Goal: Task Accomplishment & Management: Manage account settings

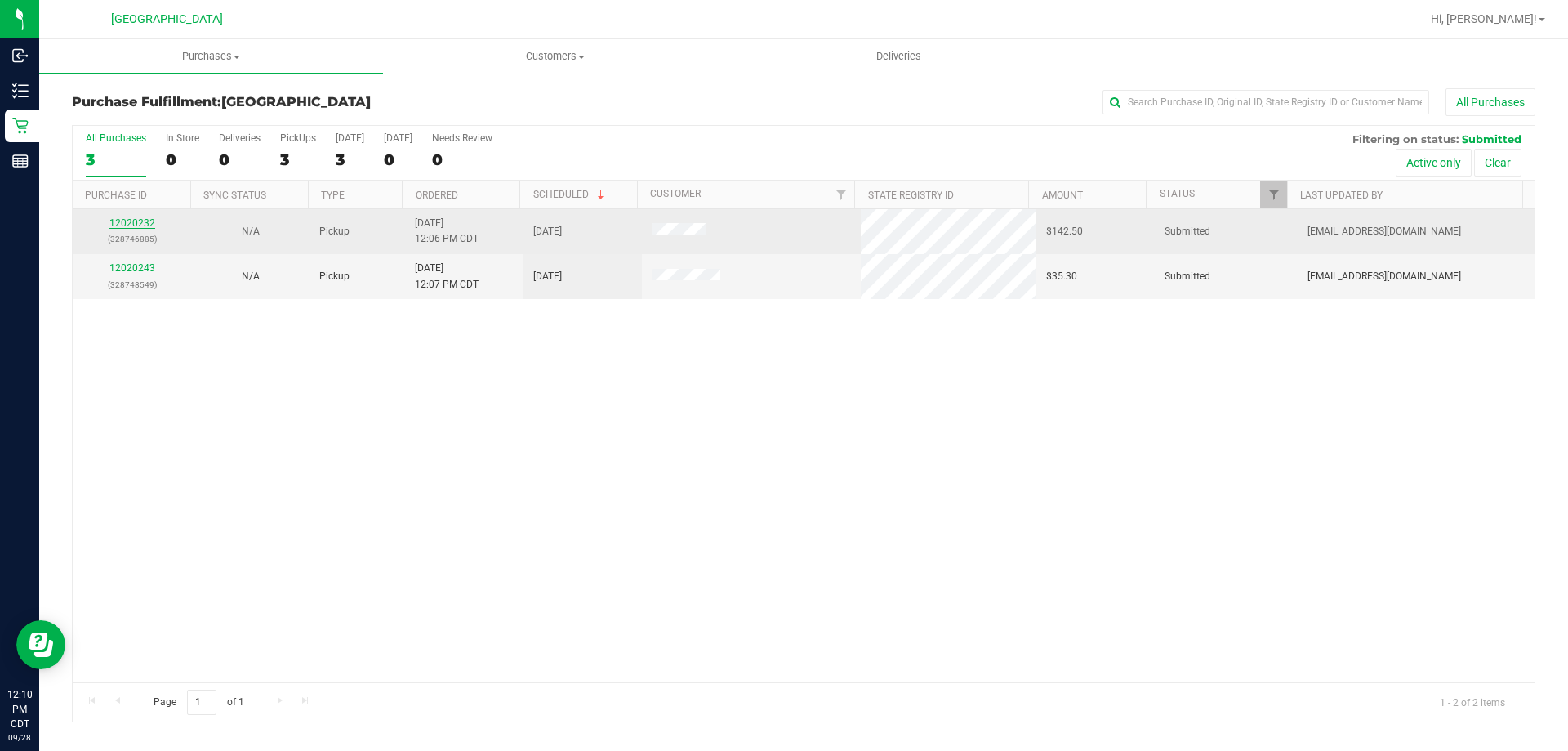
click at [139, 222] on link "12020232" at bounding box center [132, 223] width 46 height 11
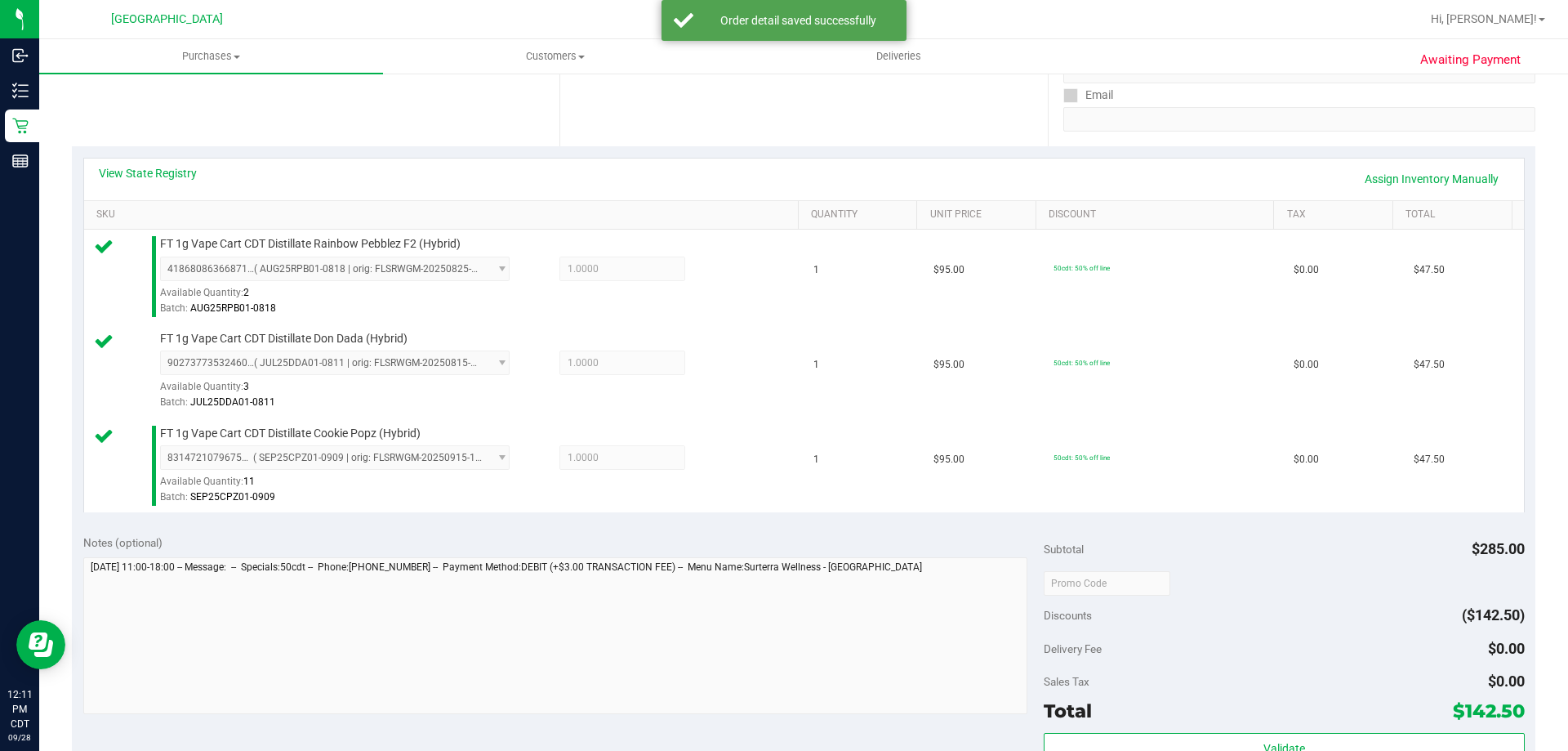
scroll to position [327, 0]
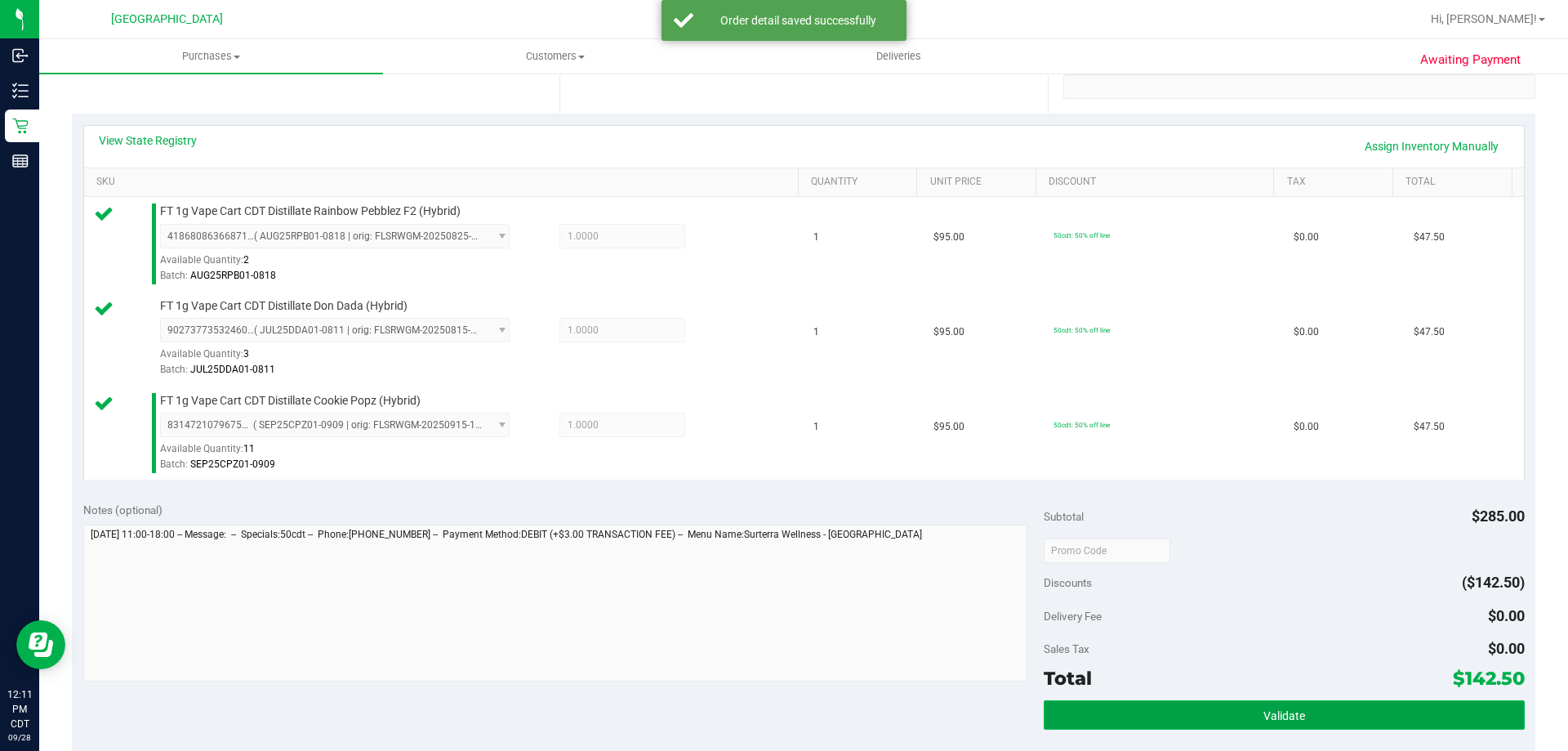
click at [1241, 718] on button "Validate" at bounding box center [1283, 715] width 480 height 30
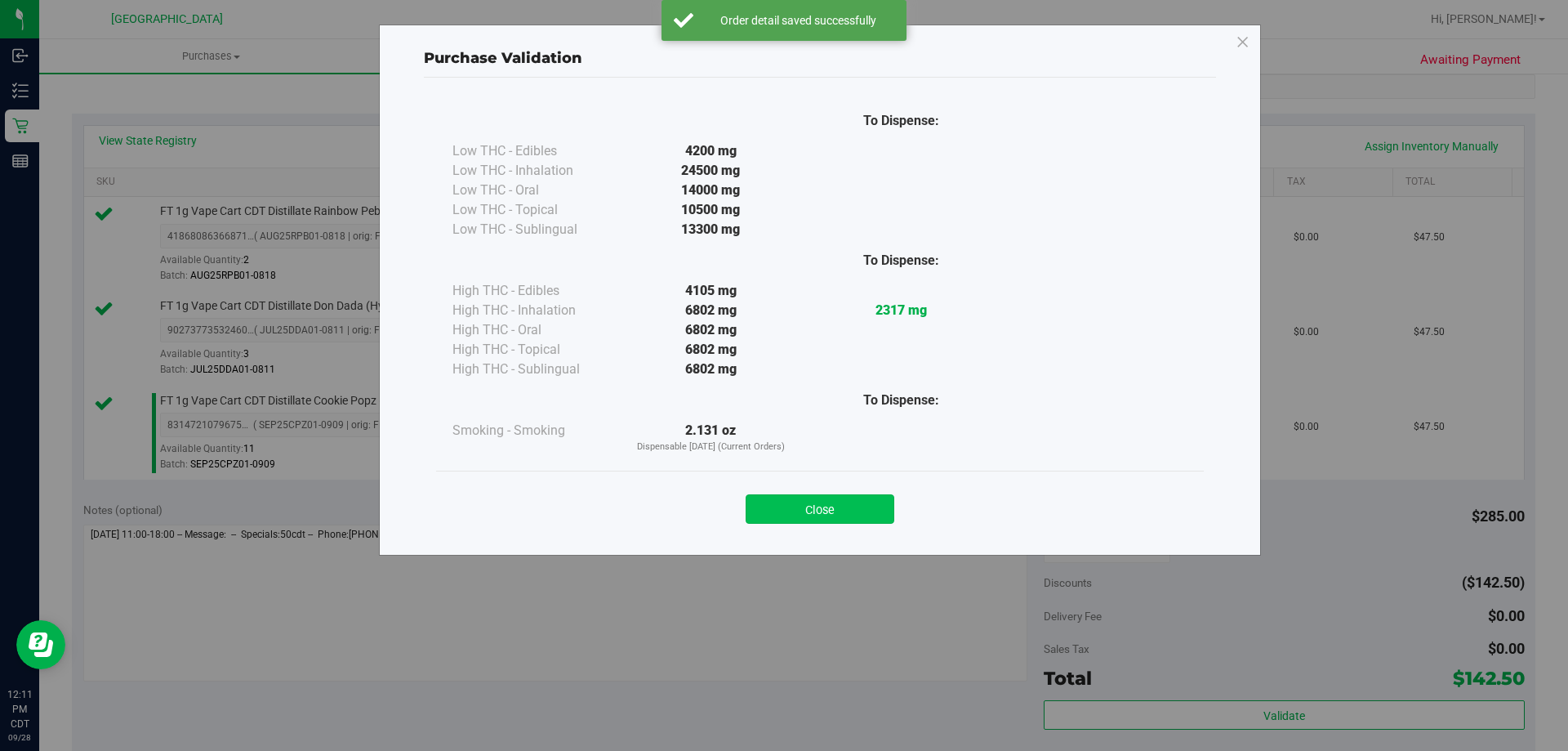
click at [803, 508] on button "Close" at bounding box center [820, 509] width 149 height 30
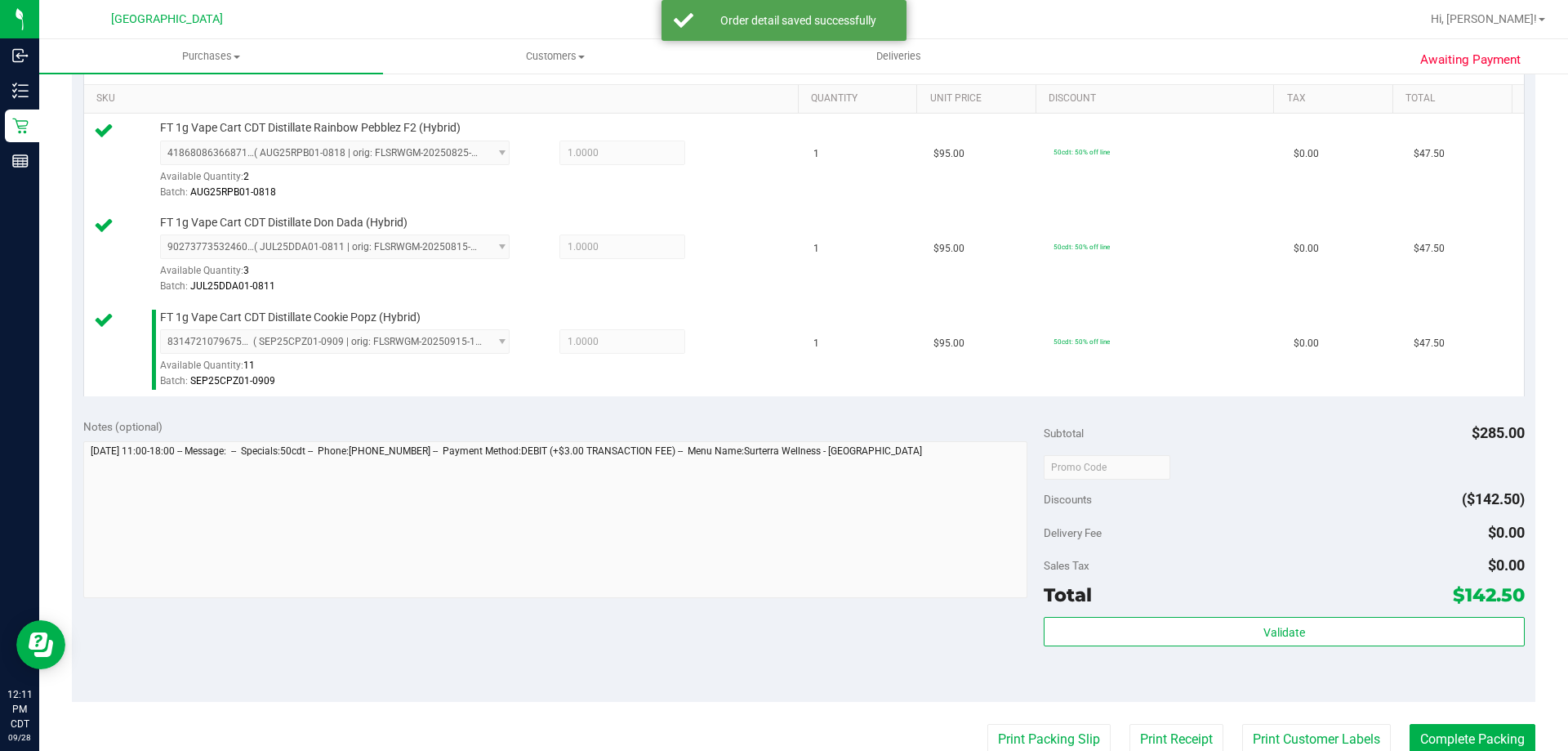
scroll to position [572, 0]
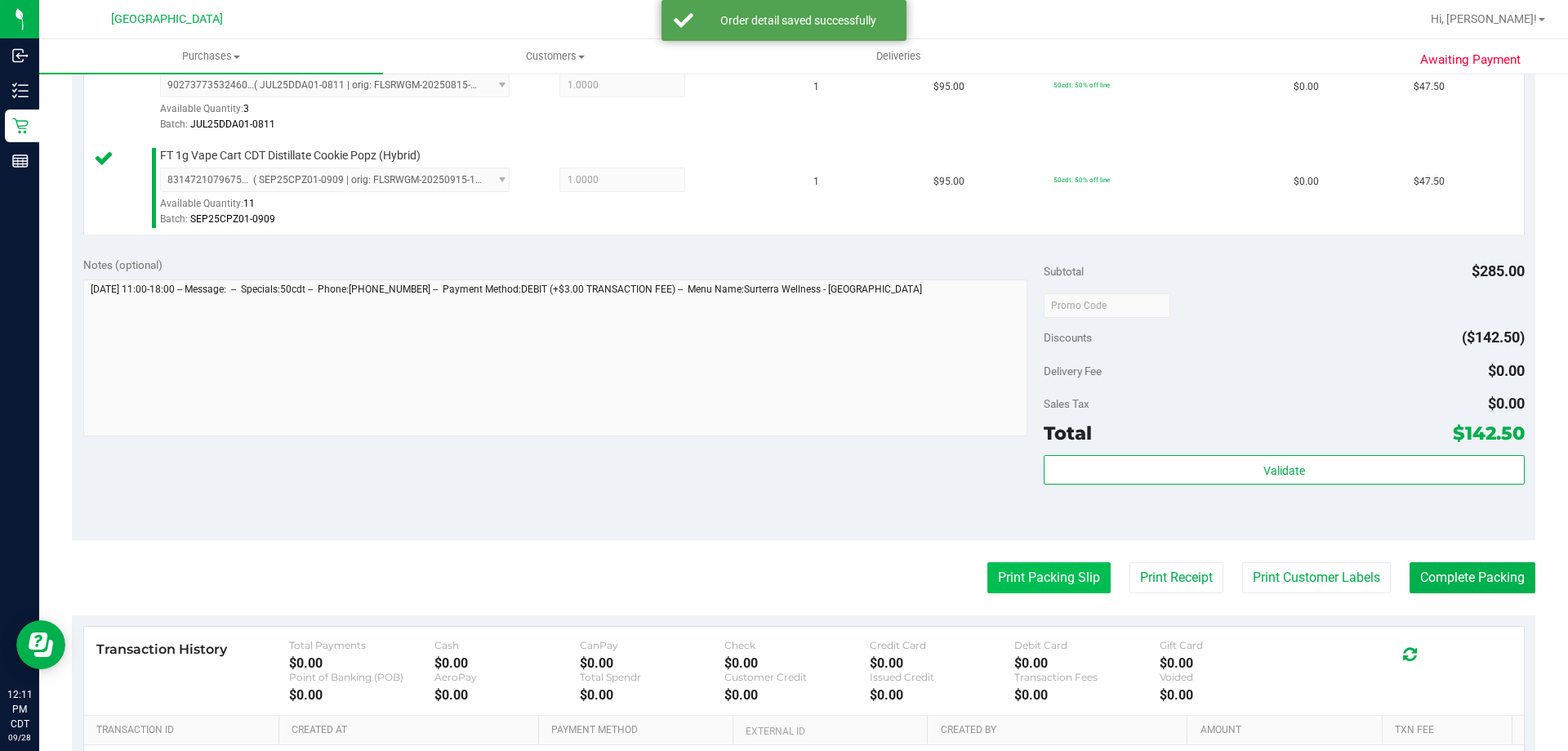
click at [1027, 574] on button "Print Packing Slip" at bounding box center [1048, 578] width 123 height 31
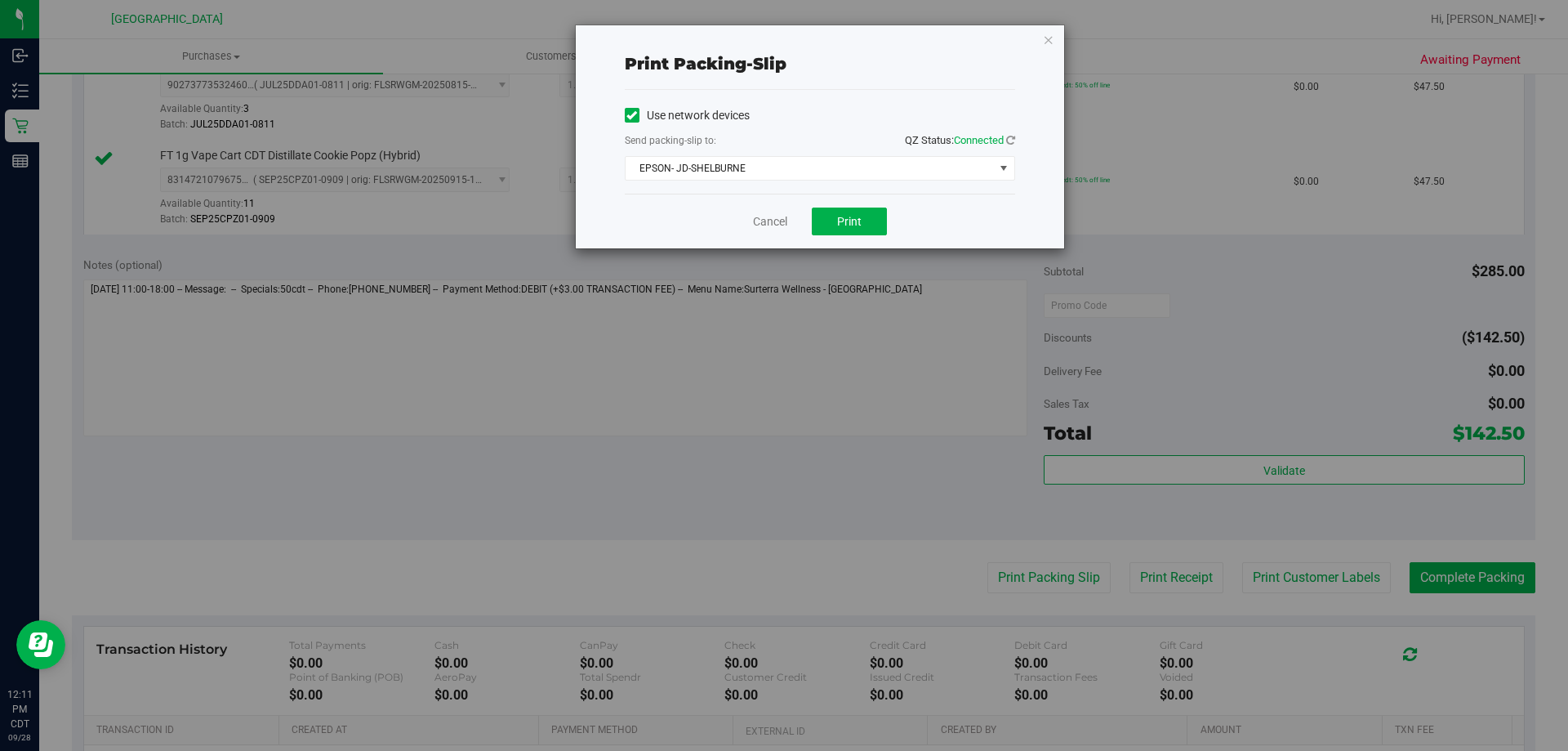
click at [832, 237] on div "Cancel Print" at bounding box center [820, 220] width 391 height 54
click at [834, 227] on button "Print" at bounding box center [849, 221] width 75 height 28
click at [760, 217] on link "Cancel" at bounding box center [770, 222] width 34 height 17
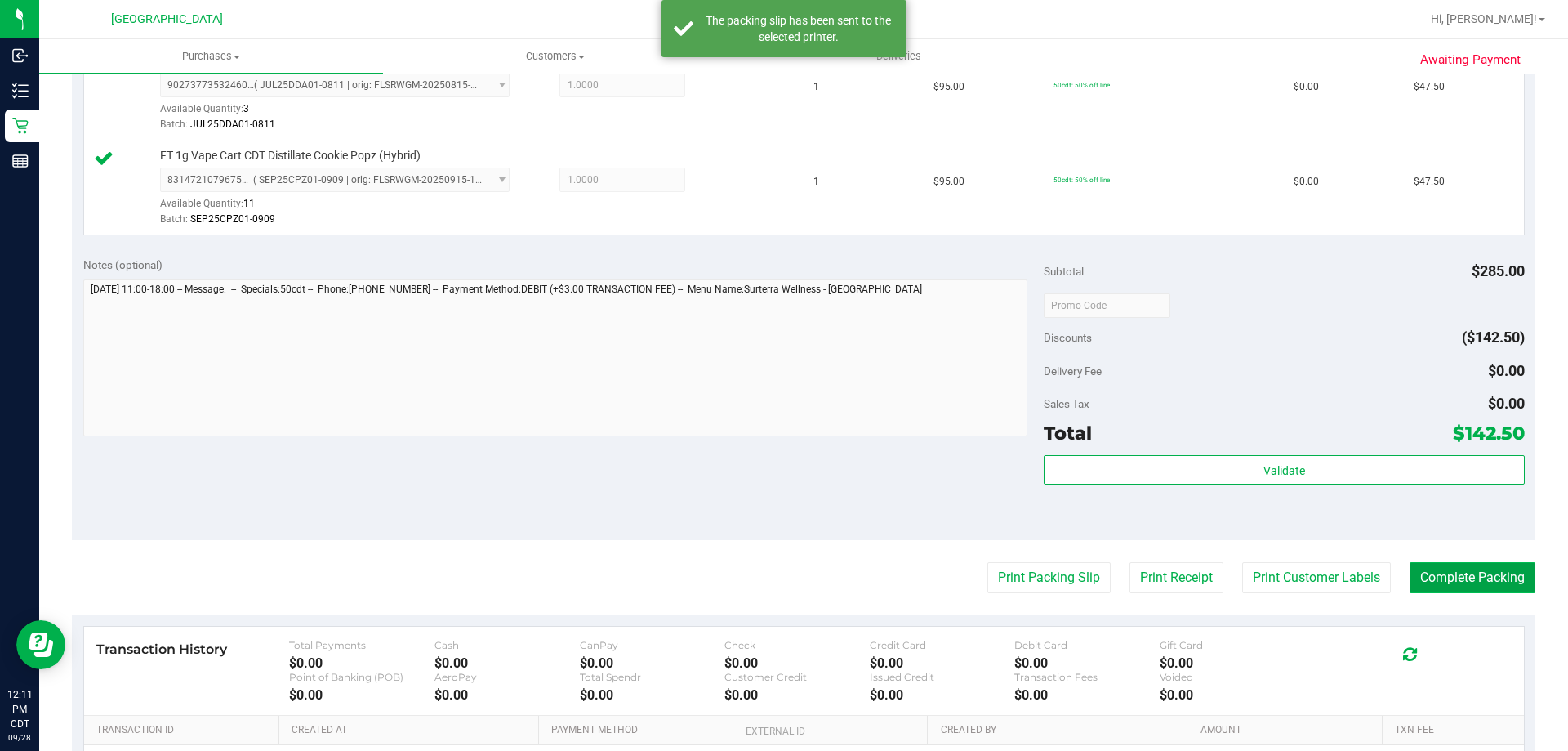
click at [1437, 581] on button "Complete Packing" at bounding box center [1472, 578] width 126 height 31
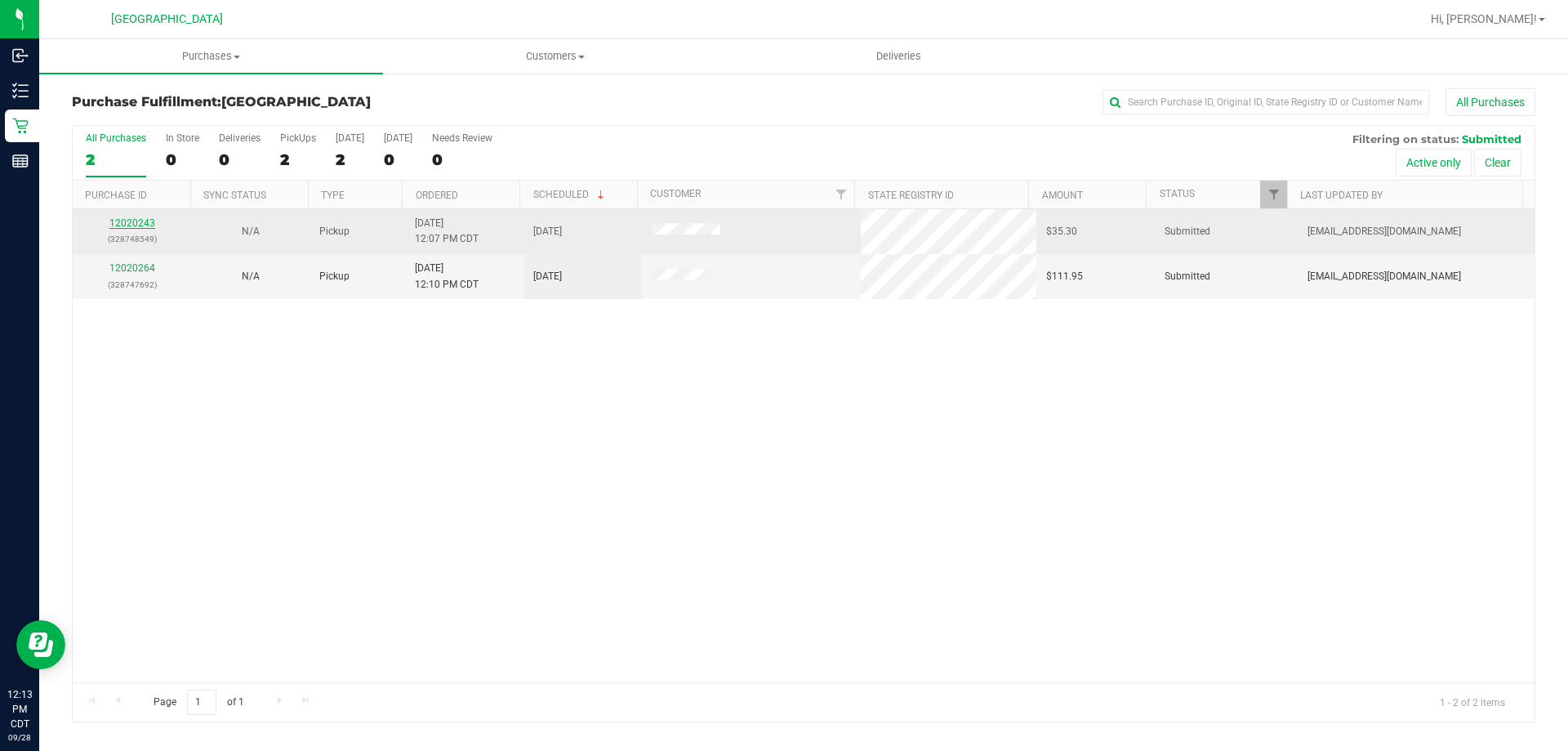
click at [134, 219] on link "12020243" at bounding box center [132, 223] width 46 height 11
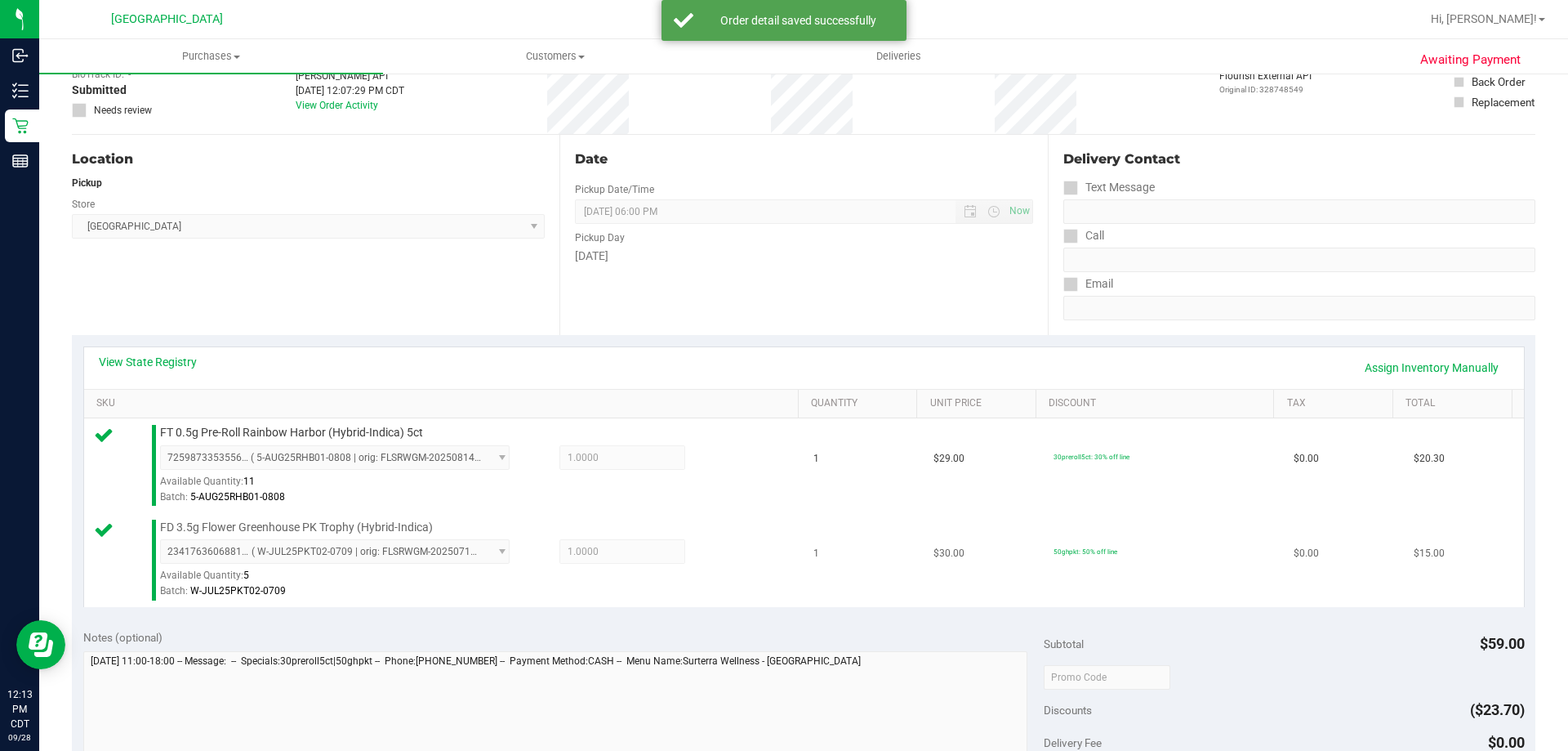
scroll to position [327, 0]
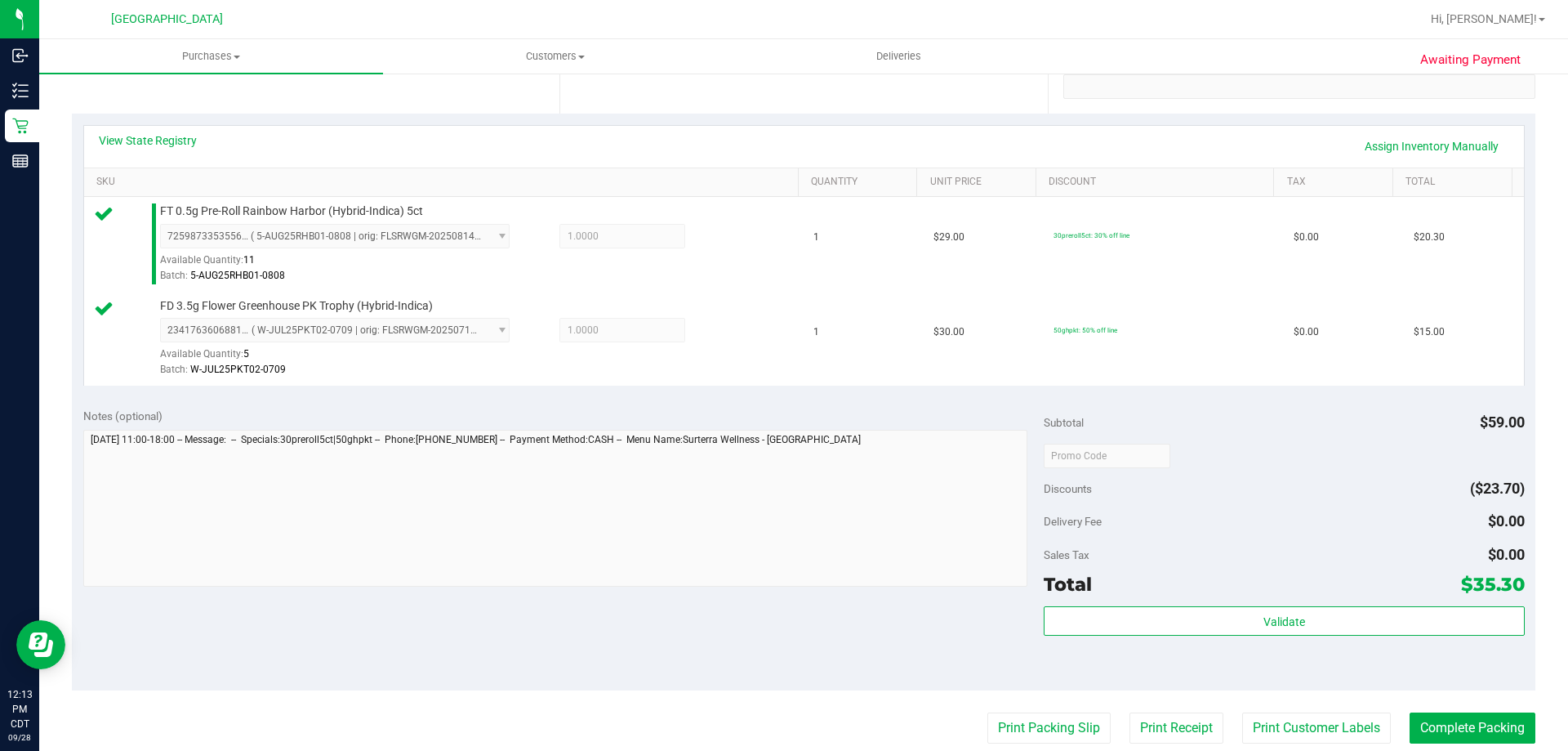
click at [1098, 647] on div "Validate" at bounding box center [1283, 642] width 480 height 73
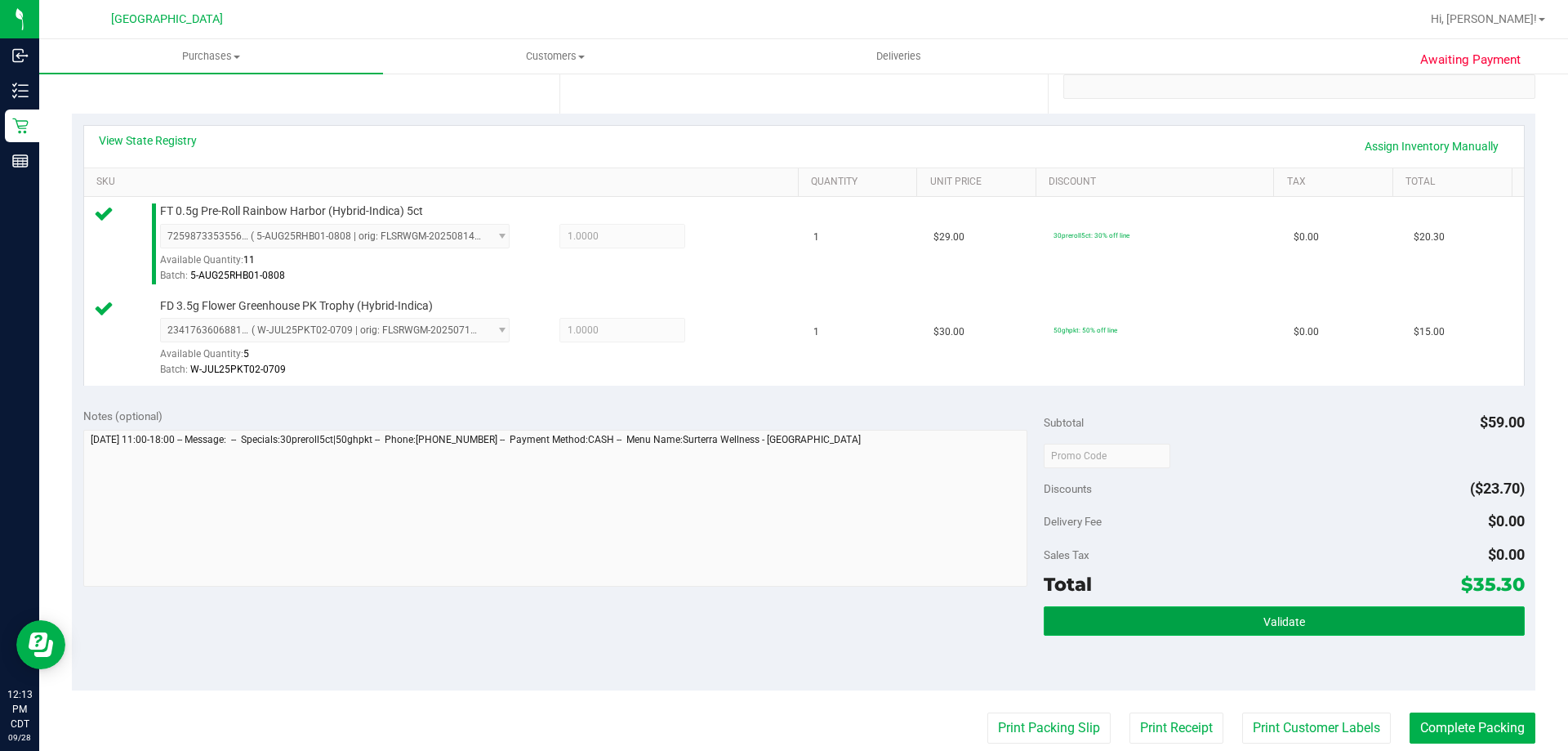
click at [1109, 622] on button "Validate" at bounding box center [1283, 620] width 480 height 30
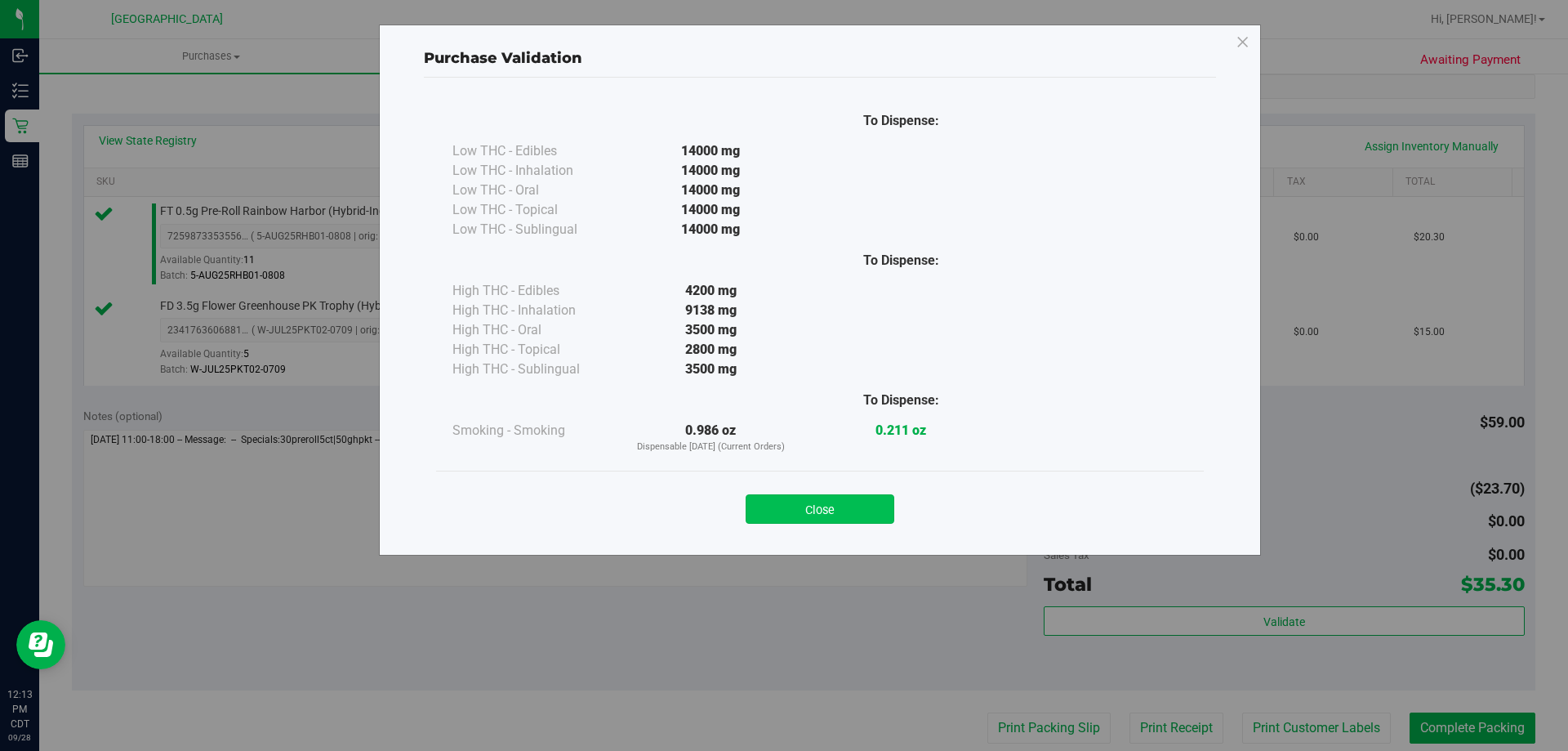
click at [885, 518] on button "Close" at bounding box center [820, 509] width 149 height 30
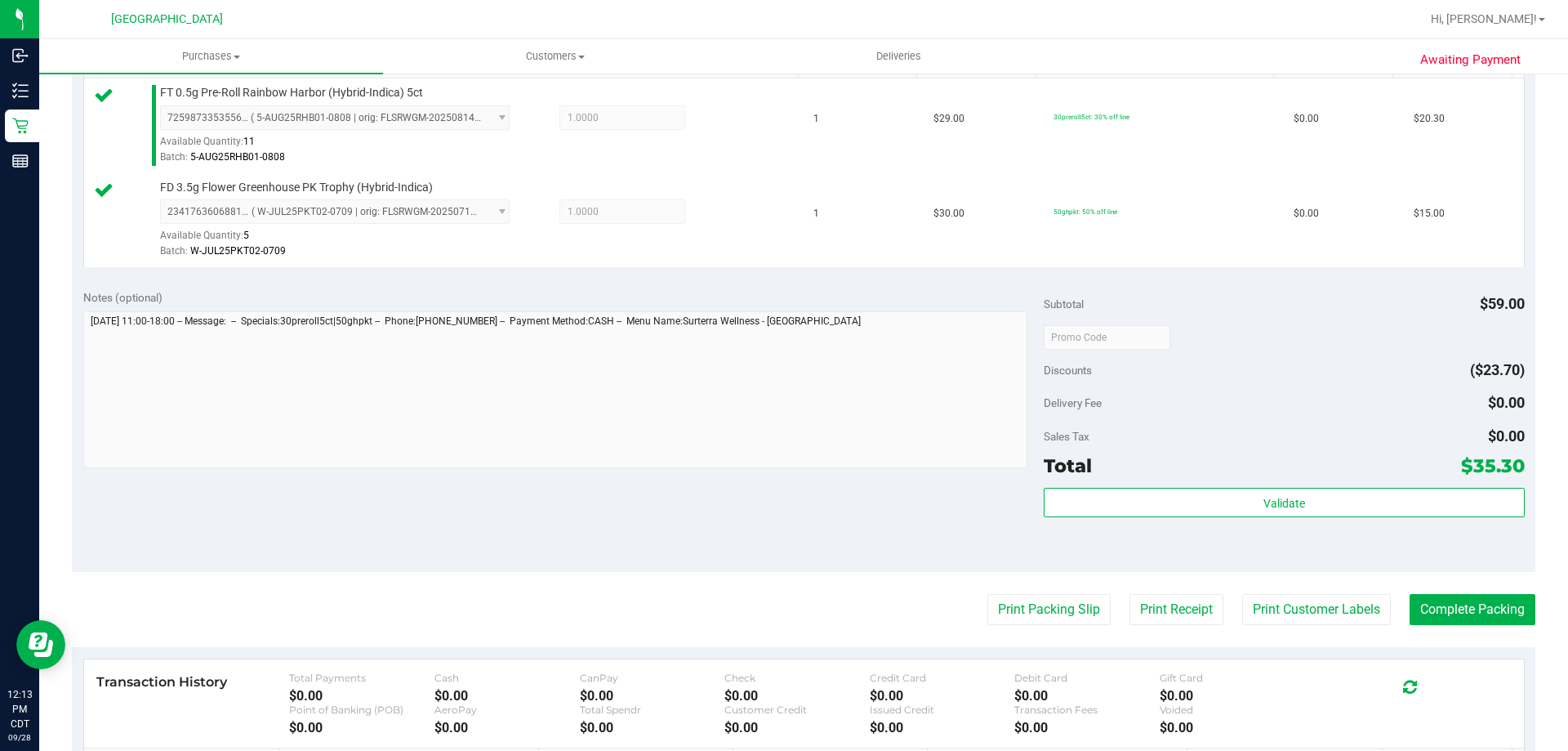
scroll to position [572, 0]
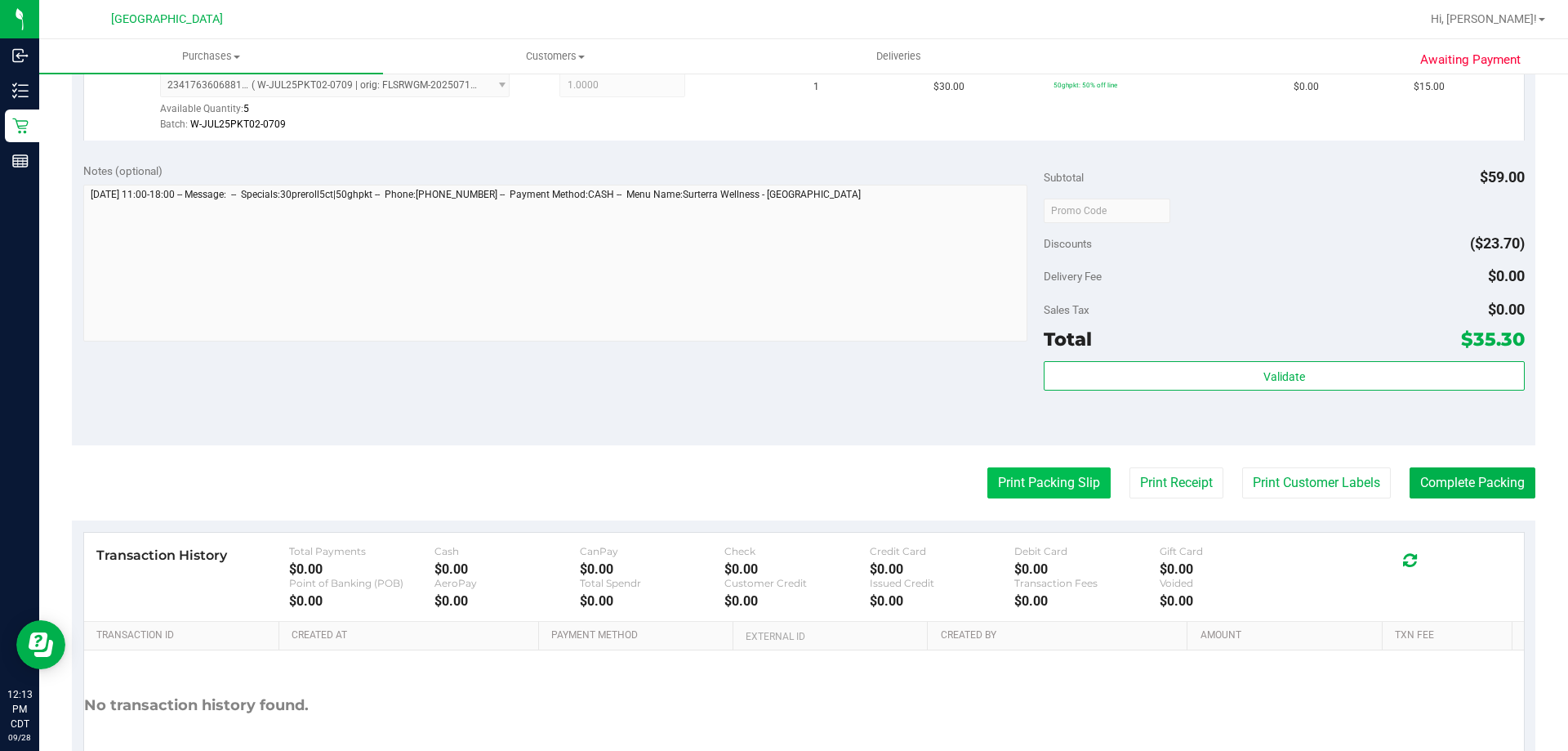
click at [1020, 484] on button "Print Packing Slip" at bounding box center [1048, 482] width 123 height 31
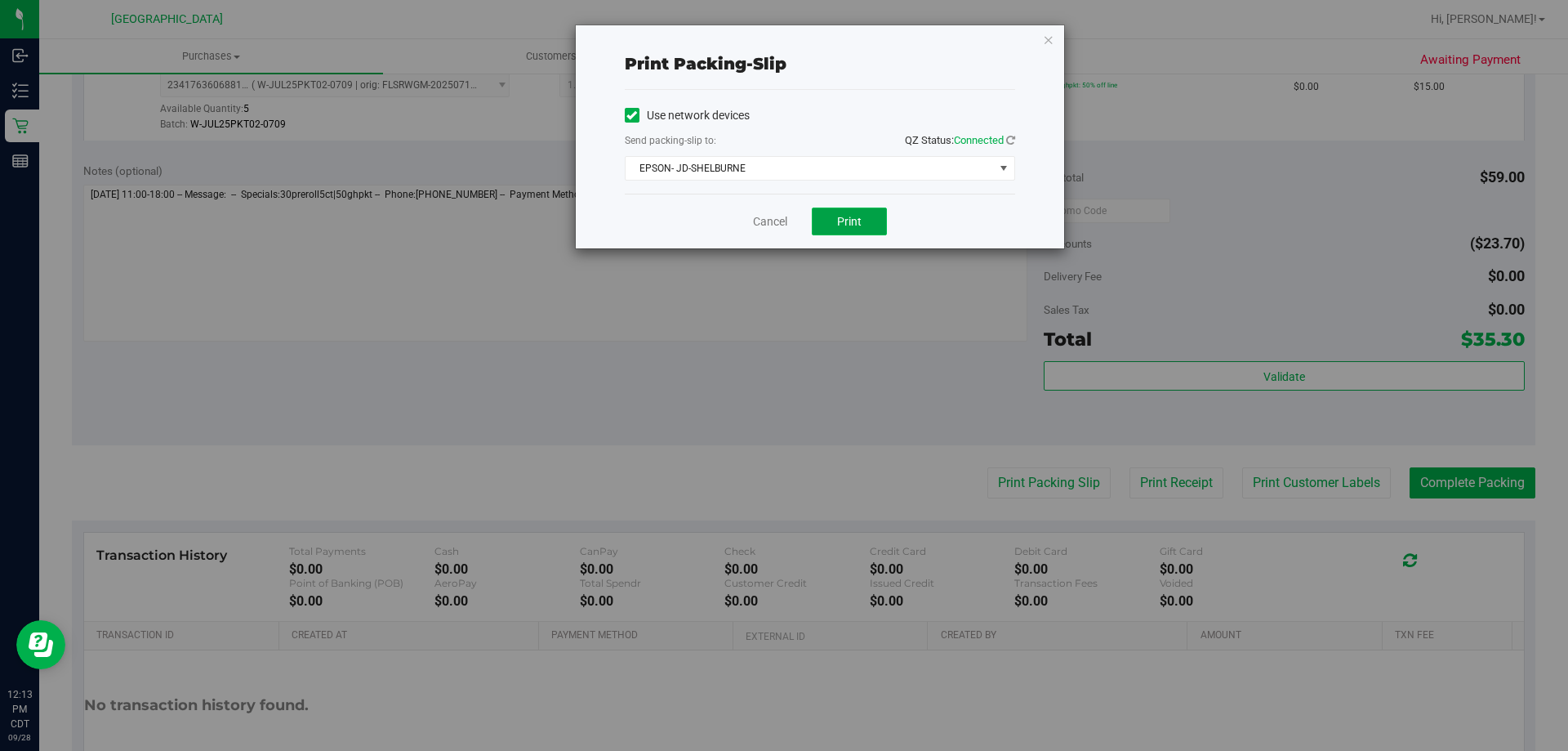
click at [839, 219] on span "Print" at bounding box center [850, 221] width 25 height 13
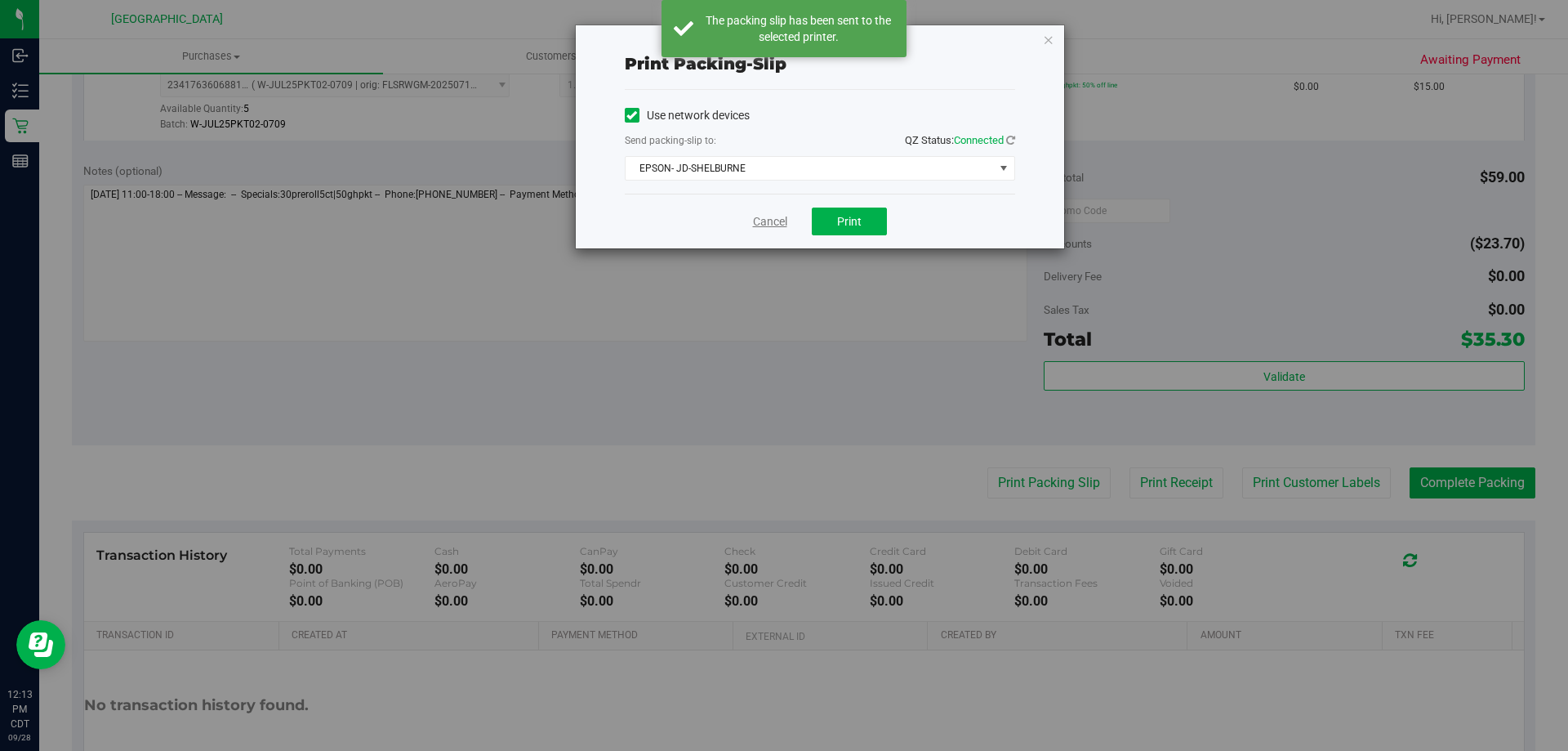
click at [770, 226] on link "Cancel" at bounding box center [770, 222] width 34 height 17
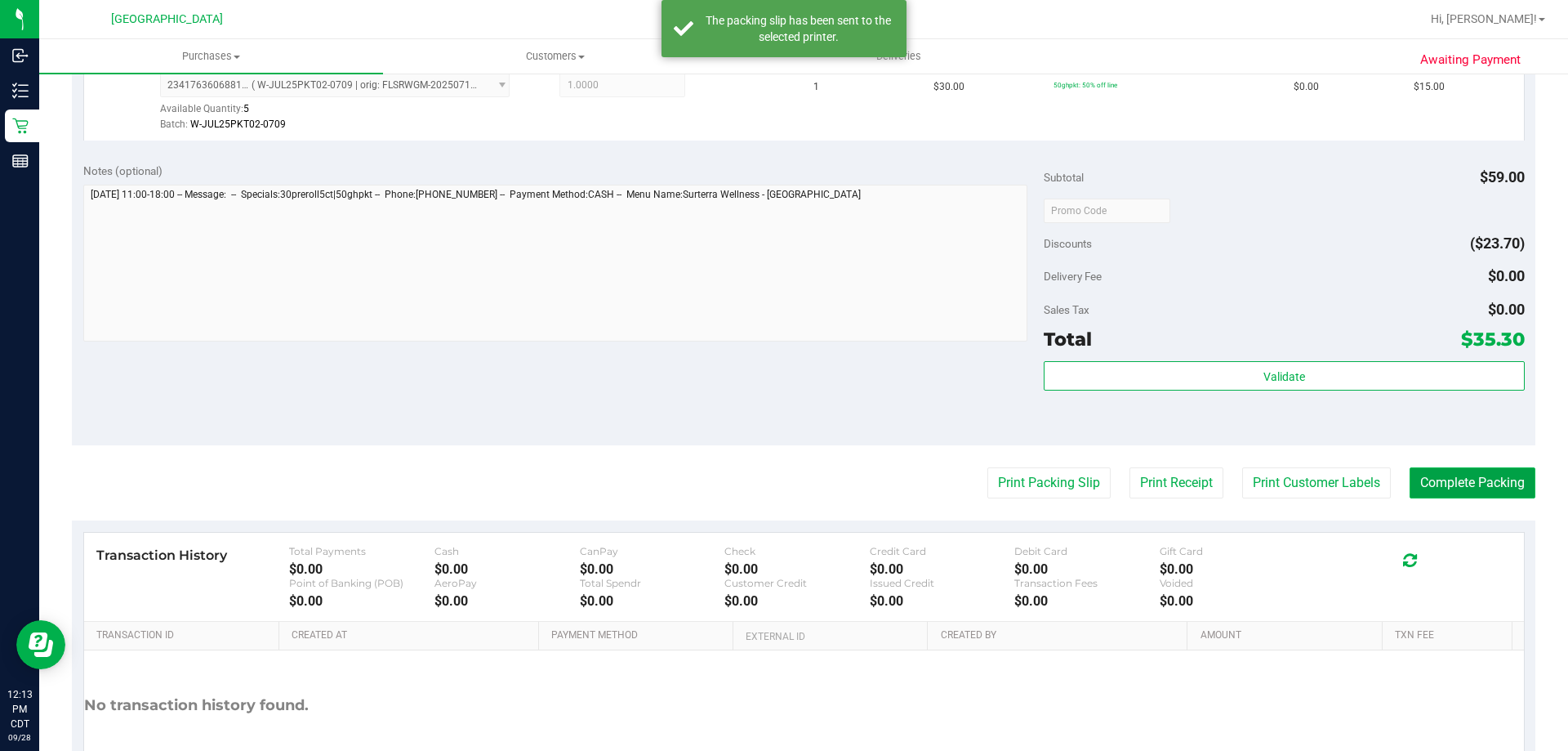
click at [1460, 474] on button "Complete Packing" at bounding box center [1472, 482] width 126 height 31
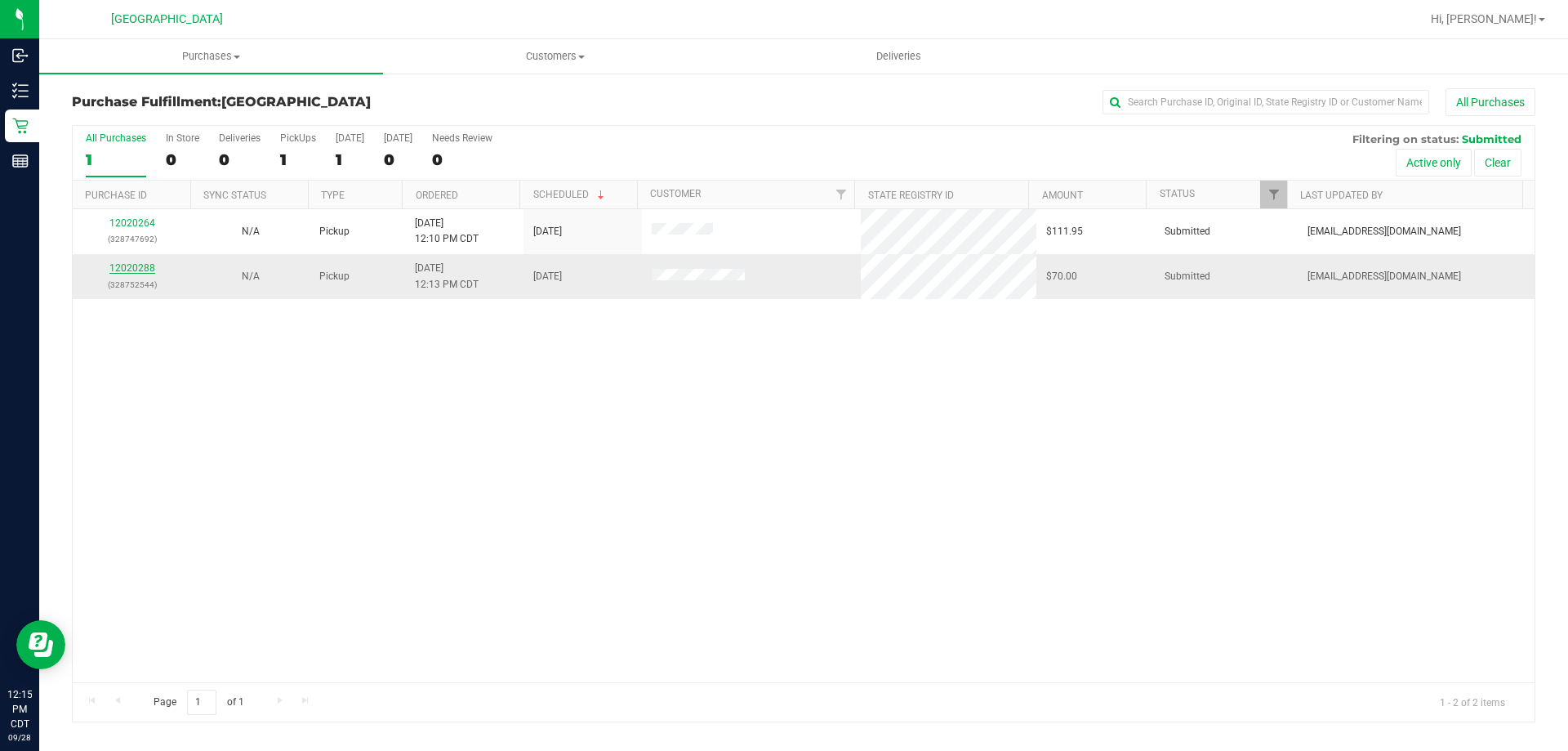
click at [138, 269] on link "12020288" at bounding box center [132, 268] width 46 height 11
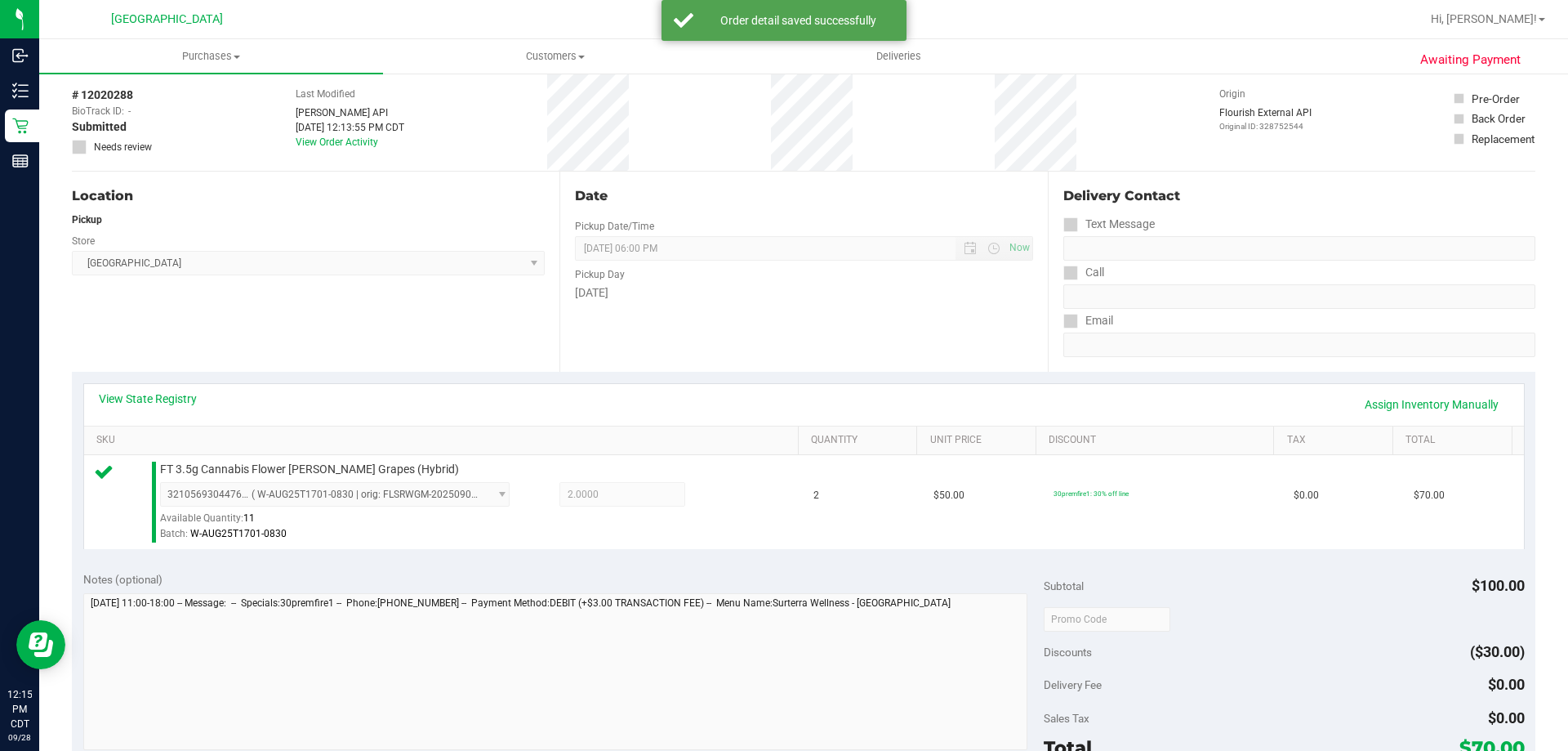
scroll to position [163, 0]
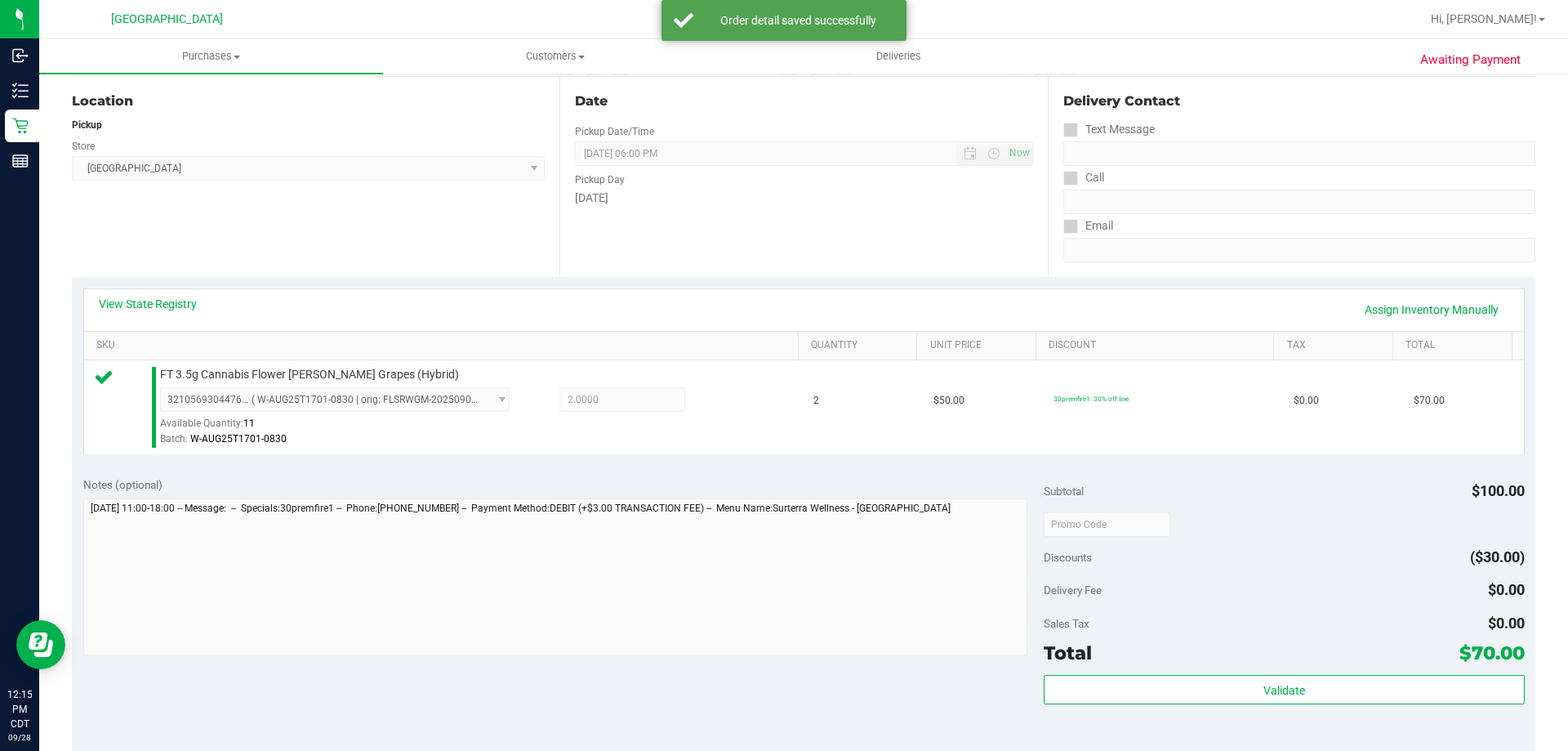
click at [1282, 710] on div "Validate" at bounding box center [1283, 711] width 480 height 73
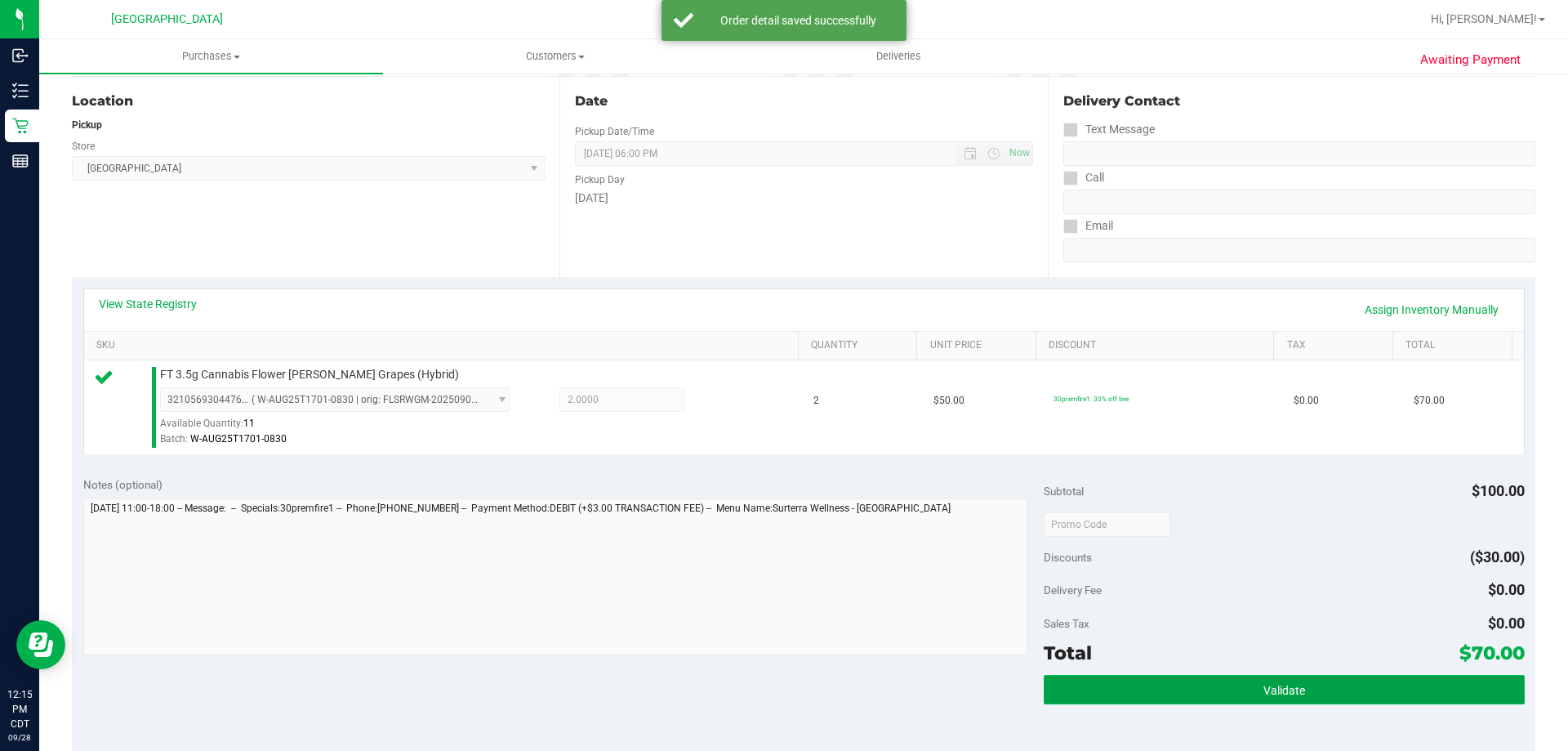
click at [1282, 699] on button "Validate" at bounding box center [1283, 689] width 480 height 30
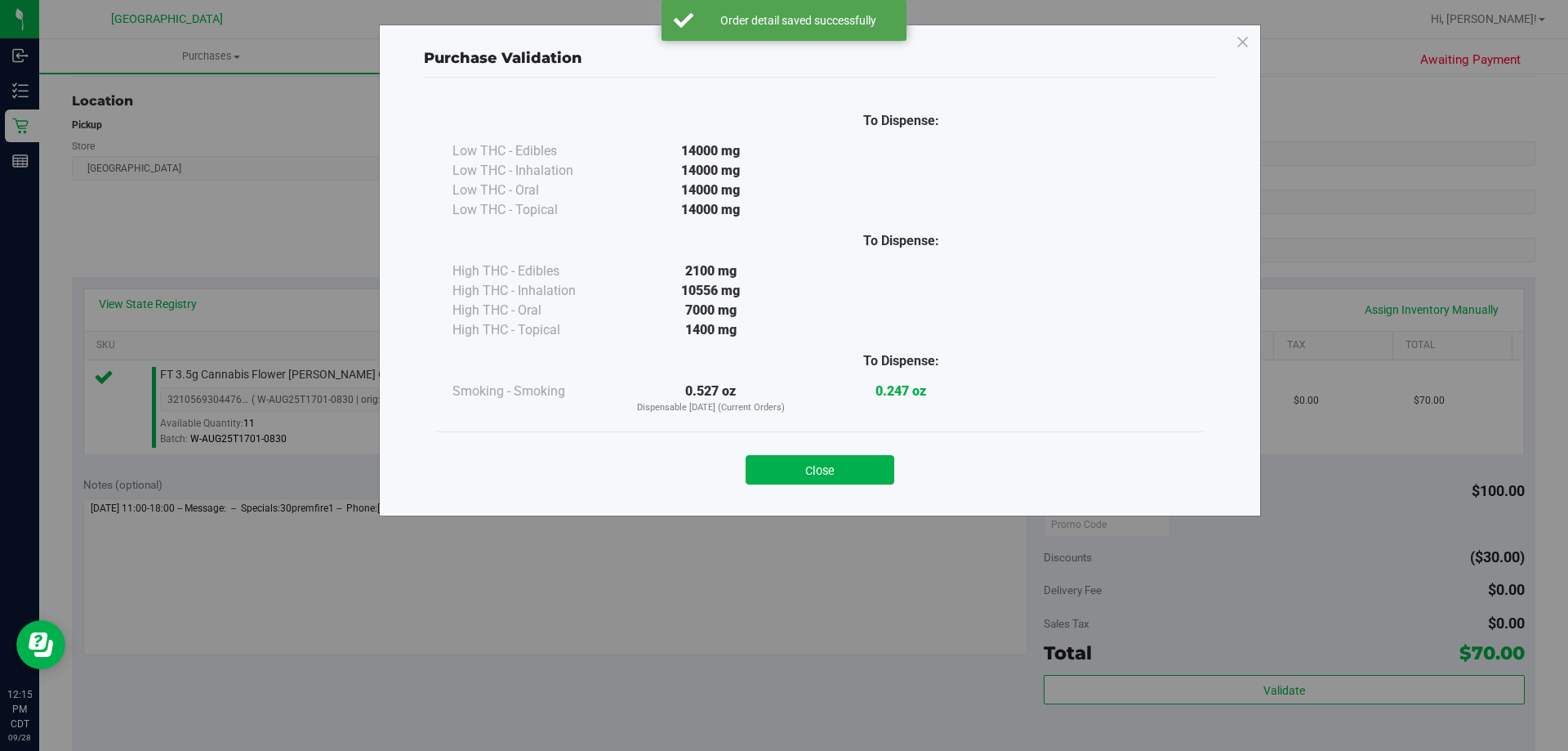
drag, startPoint x: 866, startPoint y: 432, endPoint x: 870, endPoint y: 443, distance: 11.7
click at [867, 432] on div "Close" at bounding box center [820, 464] width 768 height 66
click at [873, 445] on div "Close" at bounding box center [820, 464] width 743 height 41
click at [880, 455] on button "Close" at bounding box center [820, 469] width 149 height 30
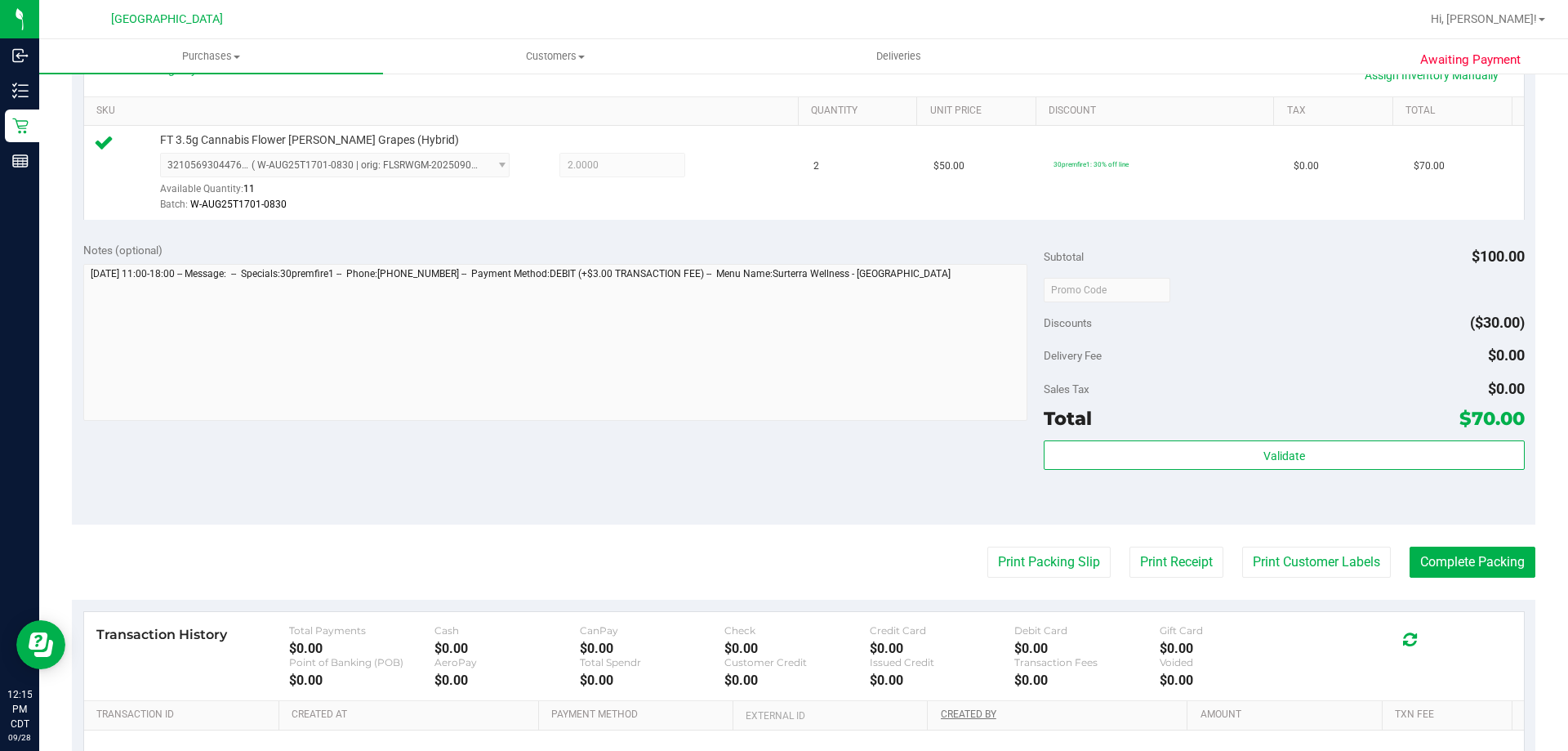
scroll to position [572, 0]
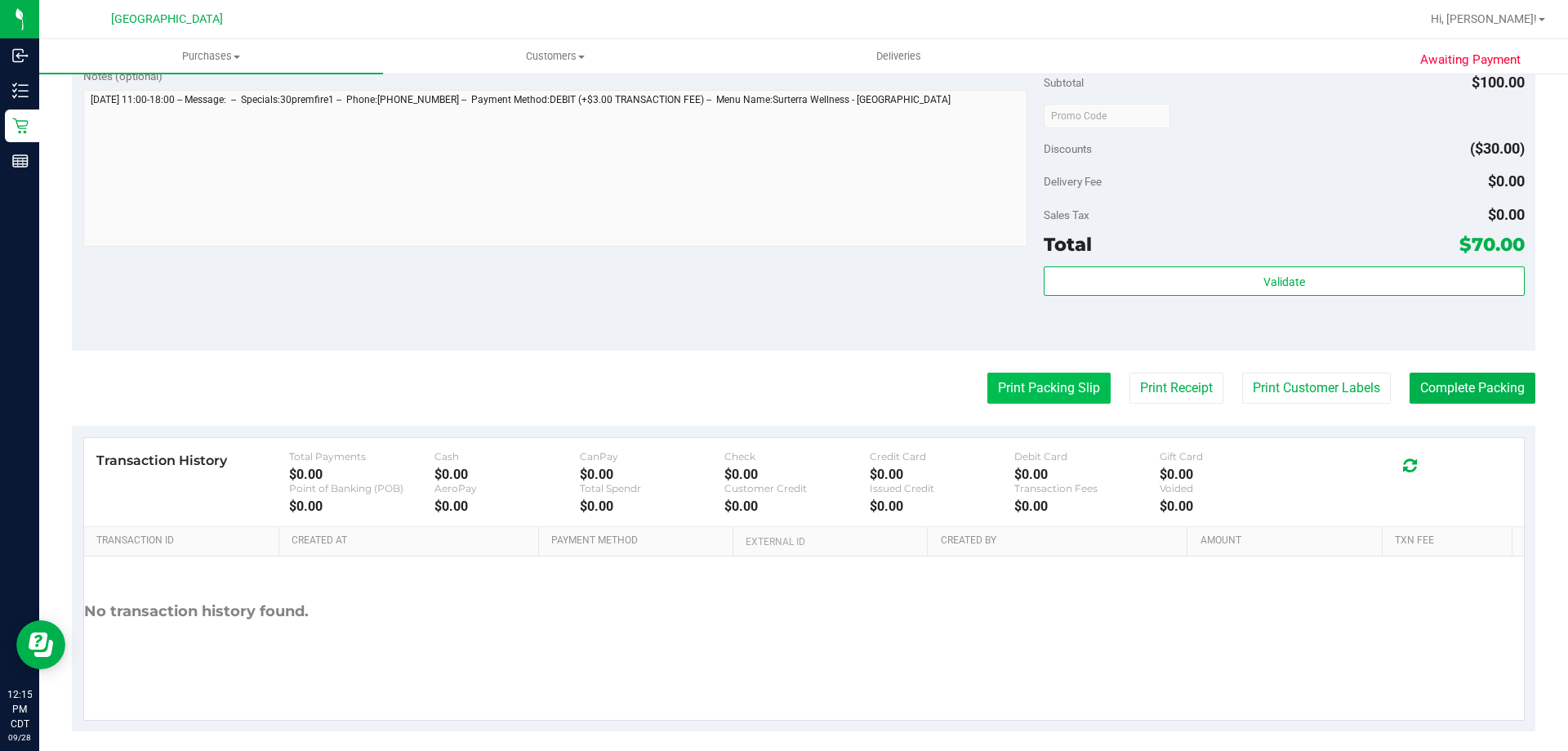
click at [987, 376] on button "Print Packing Slip" at bounding box center [1048, 388] width 123 height 31
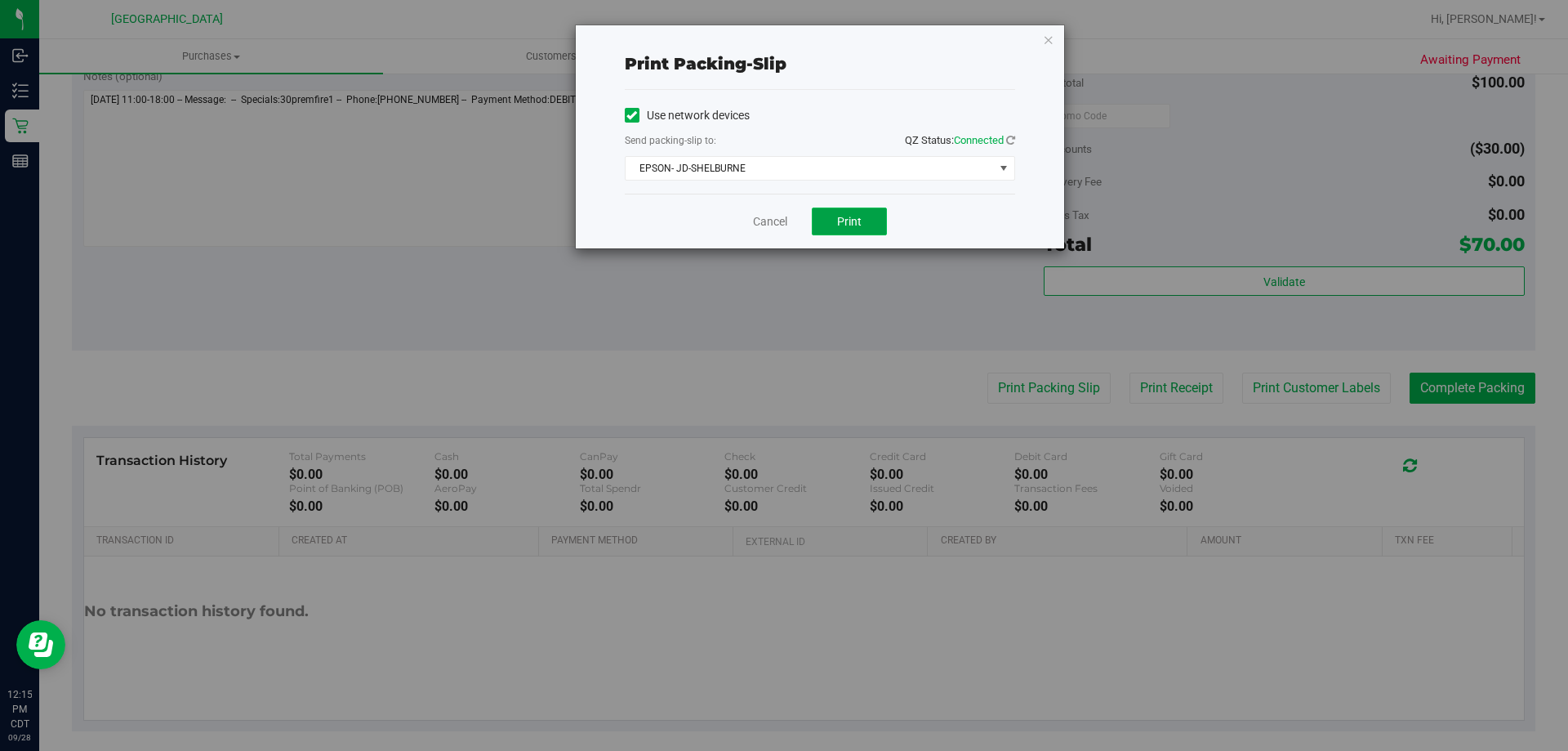
click at [861, 209] on button "Print" at bounding box center [849, 221] width 75 height 28
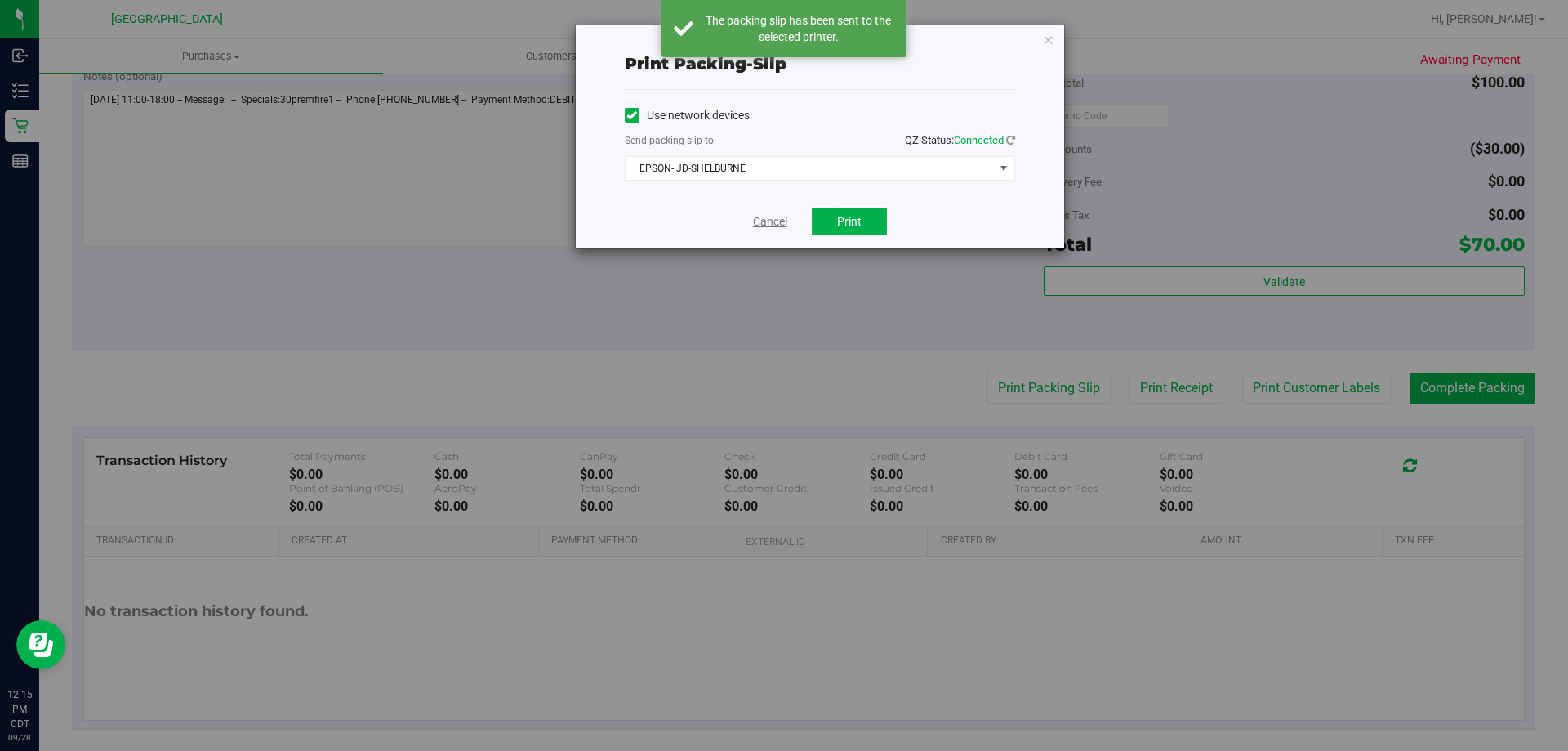
click at [764, 215] on link "Cancel" at bounding box center [770, 222] width 34 height 17
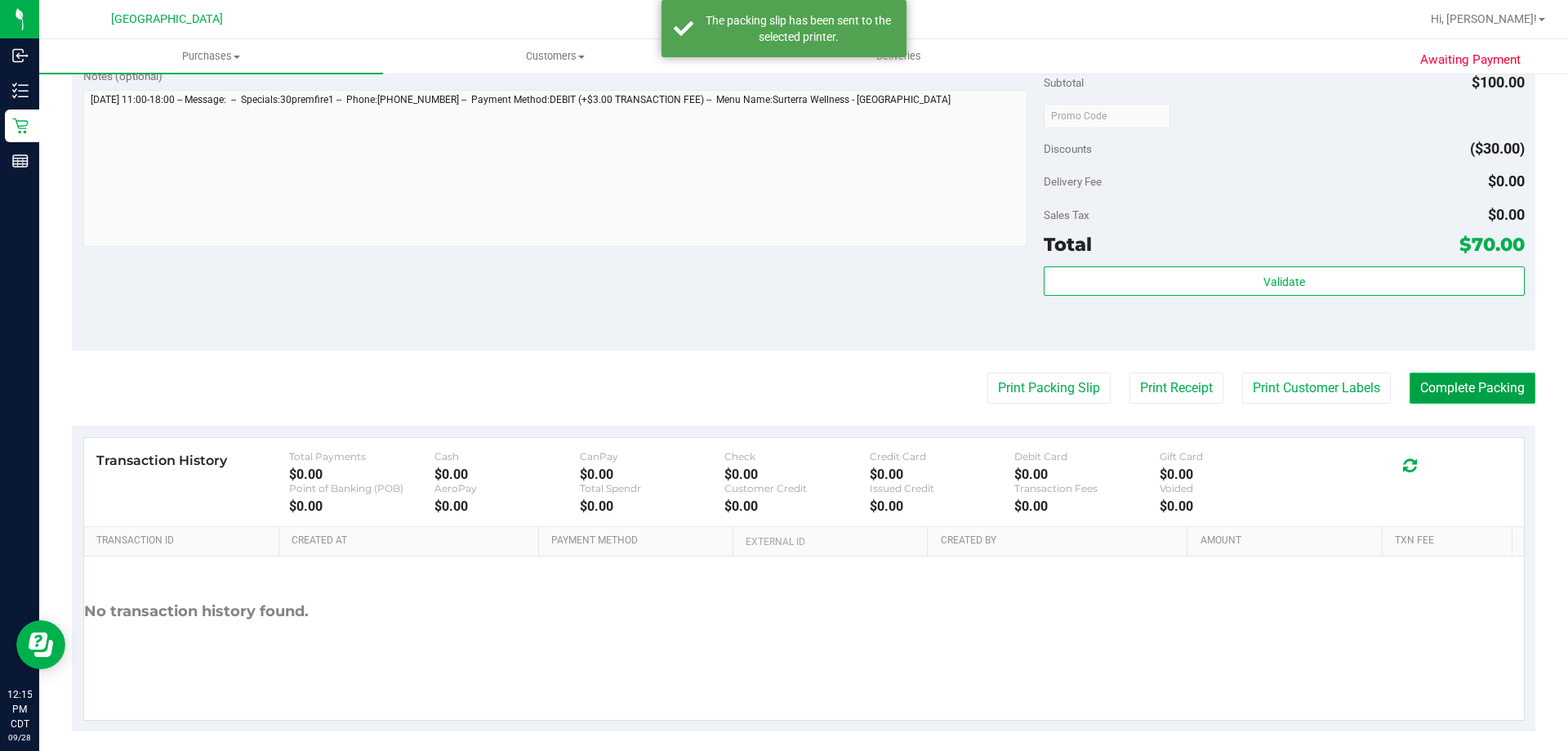
click at [1417, 398] on button "Complete Packing" at bounding box center [1472, 388] width 126 height 31
